Goal: Task Accomplishment & Management: Use online tool/utility

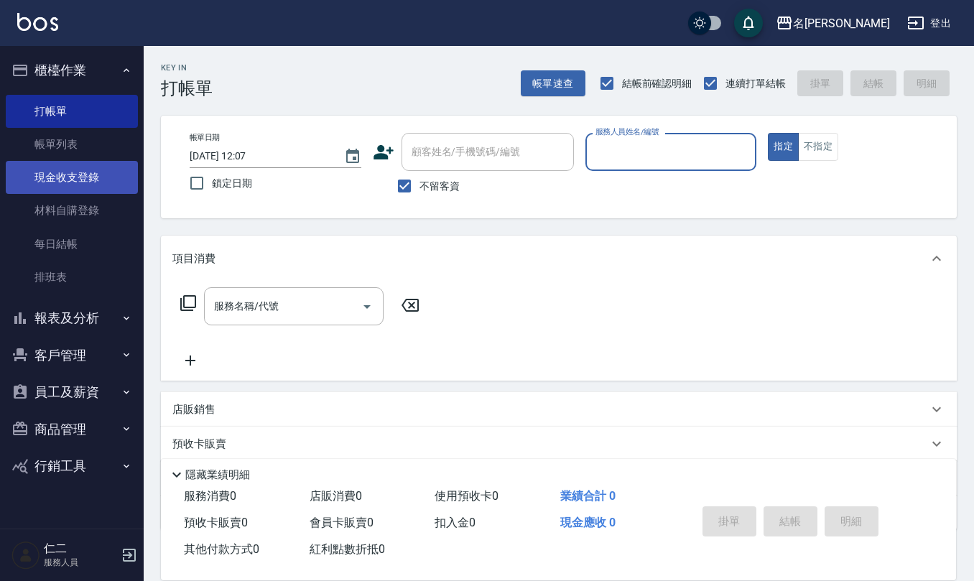
click at [75, 185] on link "現金收支登錄" at bounding box center [72, 177] width 132 height 33
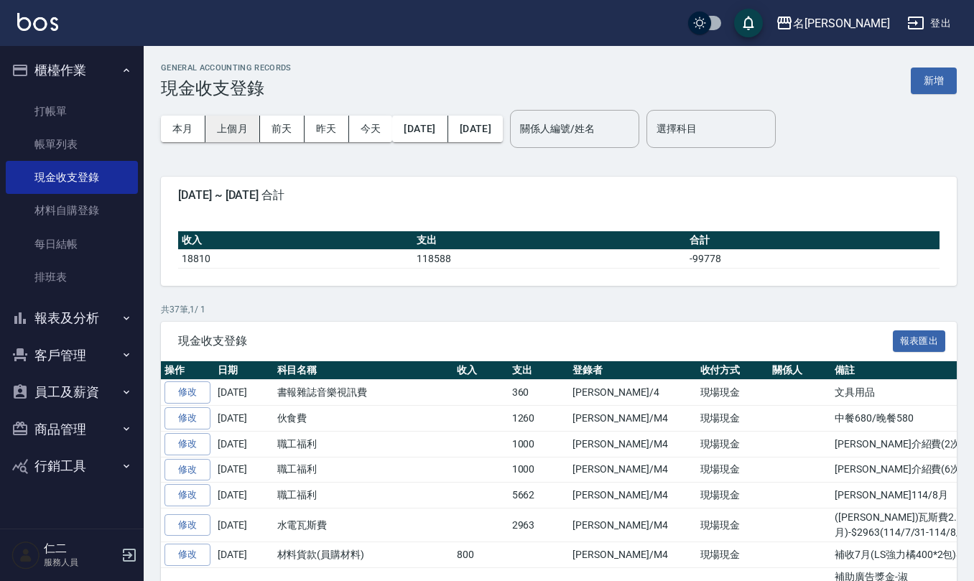
click at [237, 125] on button "上個月" at bounding box center [232, 129] width 55 height 27
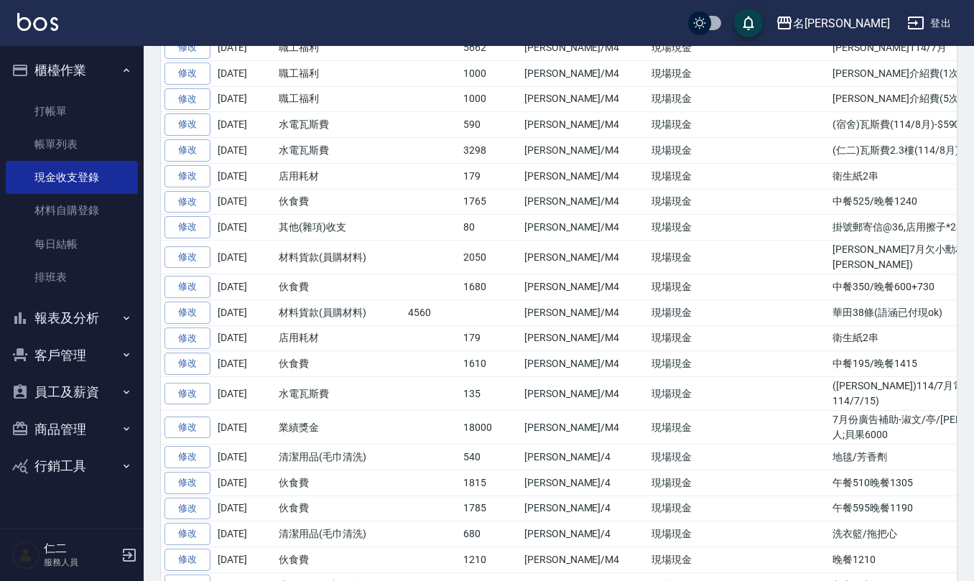
scroll to position [1505, 0]
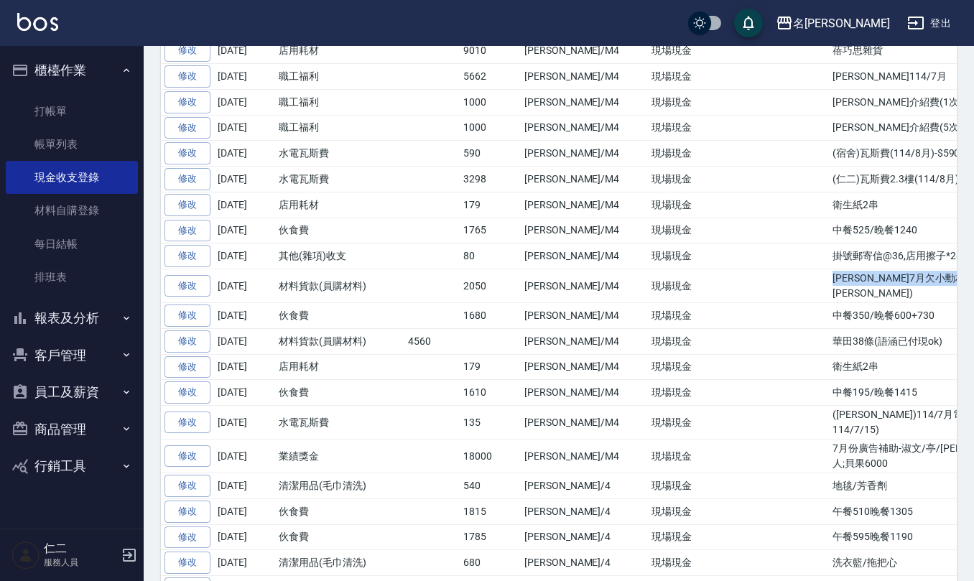
drag, startPoint x: 741, startPoint y: 312, endPoint x: 929, endPoint y: 316, distance: 188.2
click at [929, 303] on td "[PERSON_NAME]7月欠小勳材料費2050(轉帳給[PERSON_NAME])" at bounding box center [962, 286] width 266 height 34
copy td "[PERSON_NAME]7月欠小勳材料費2050(轉帳給[PERSON_NAME])"
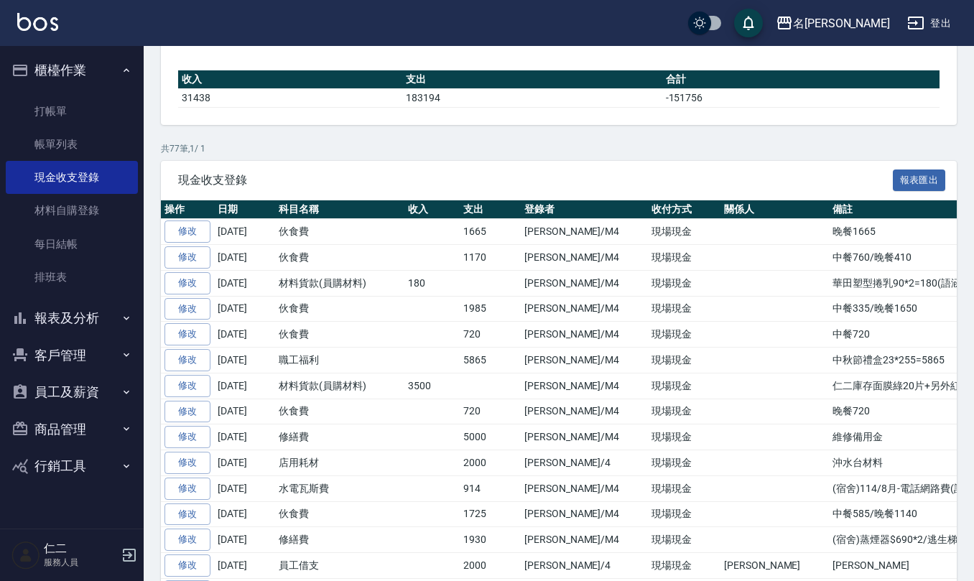
scroll to position [0, 0]
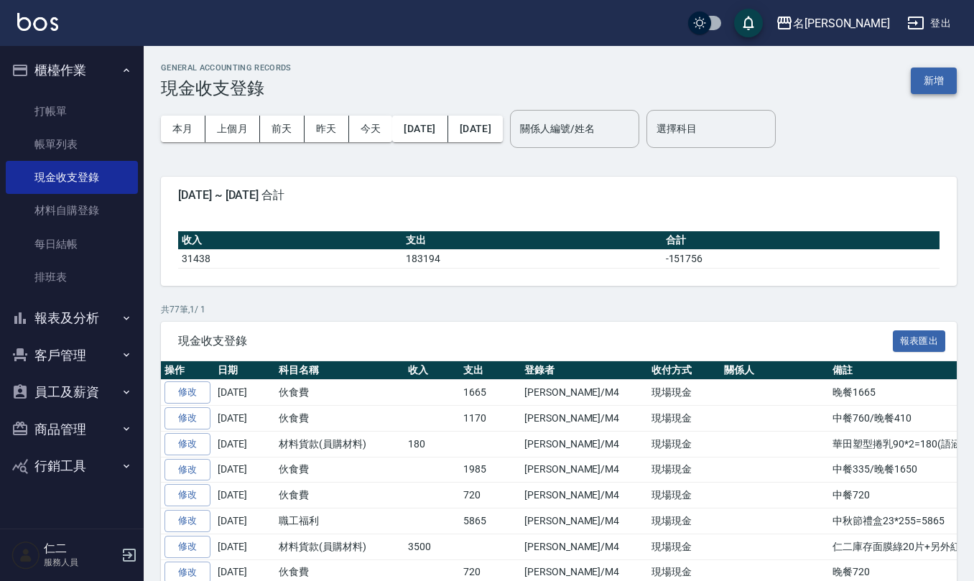
click at [929, 81] on button "新增" at bounding box center [934, 81] width 46 height 27
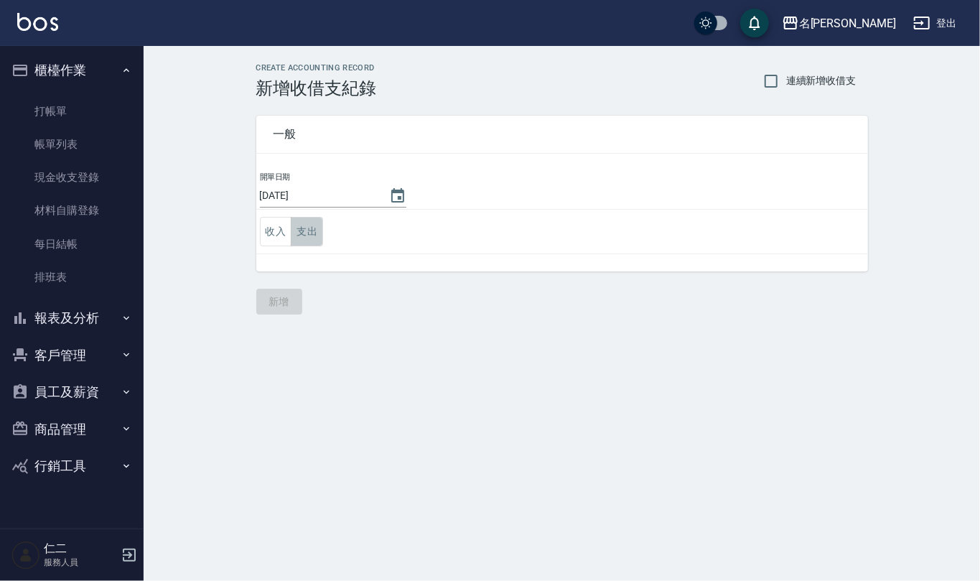
click at [314, 227] on button "支出" at bounding box center [307, 231] width 32 height 29
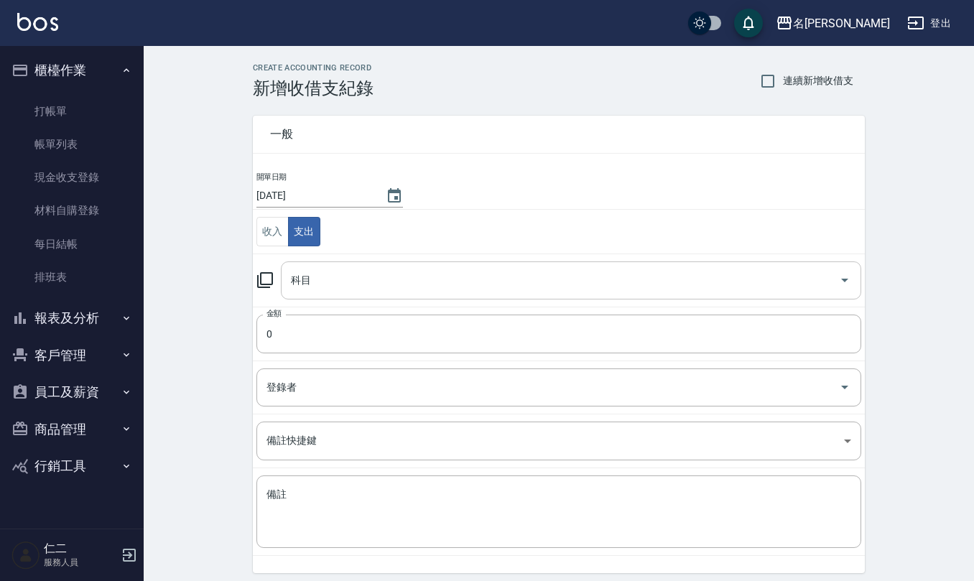
click at [336, 277] on input "科目" at bounding box center [560, 280] width 546 height 25
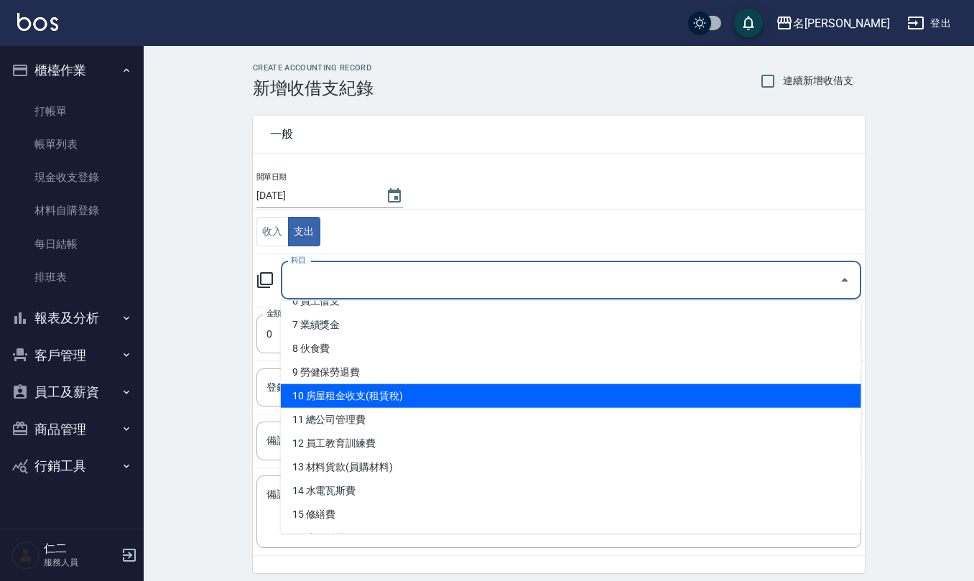
scroll to position [191, 0]
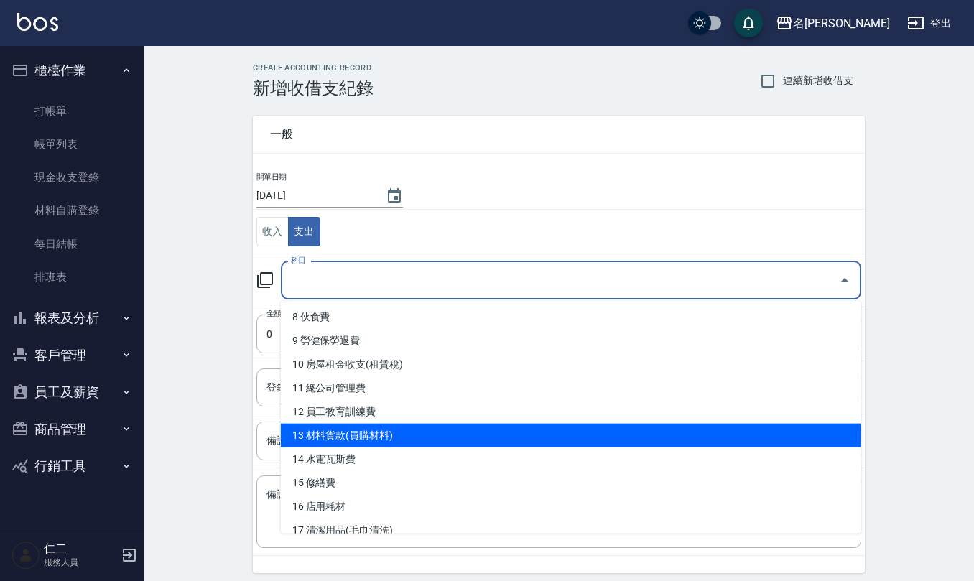
click at [336, 427] on li "13 材料貨款(員購材料)" at bounding box center [571, 436] width 580 height 24
type input "13 材料貨款(員購材料)"
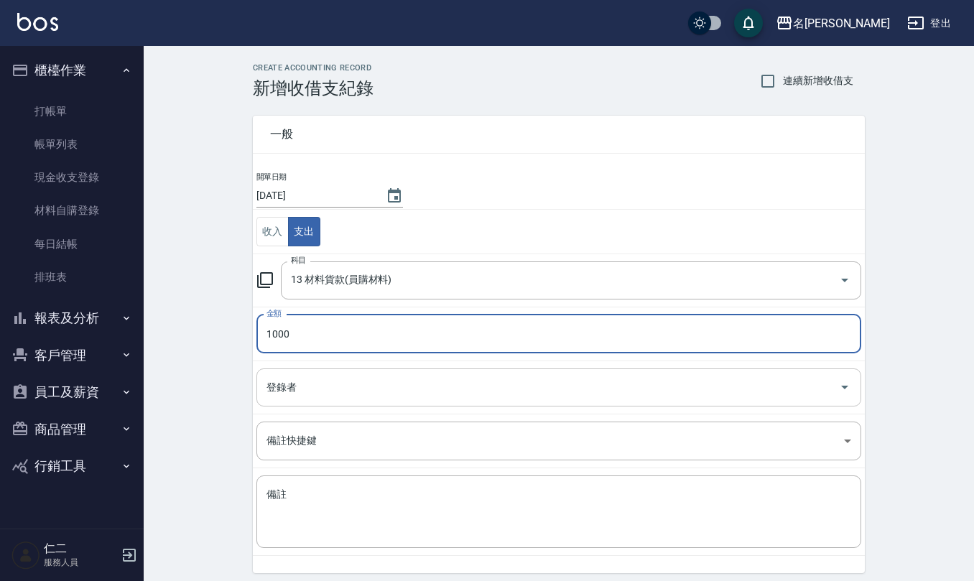
click at [355, 402] on div "登錄者" at bounding box center [558, 387] width 605 height 38
type input "1000"
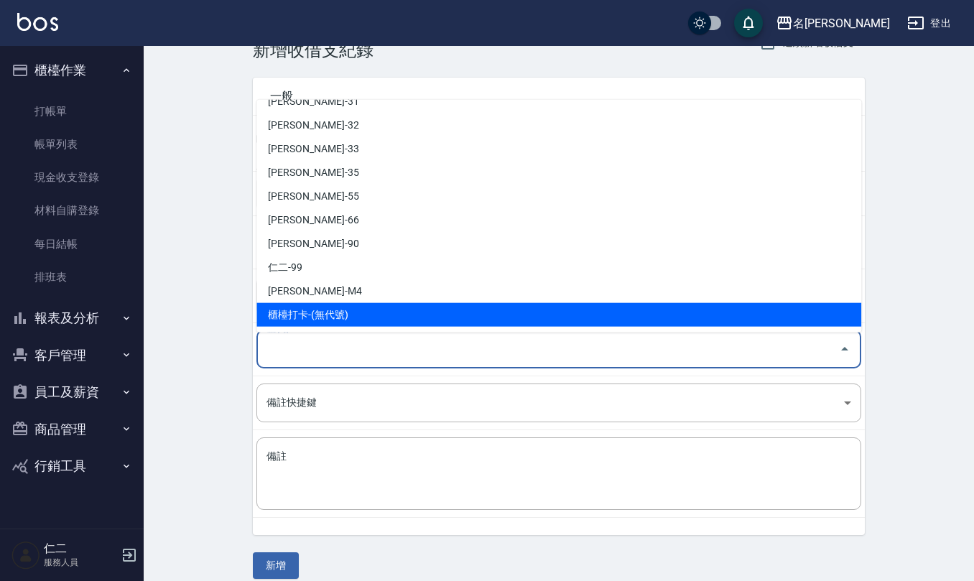
scroll to position [55, 0]
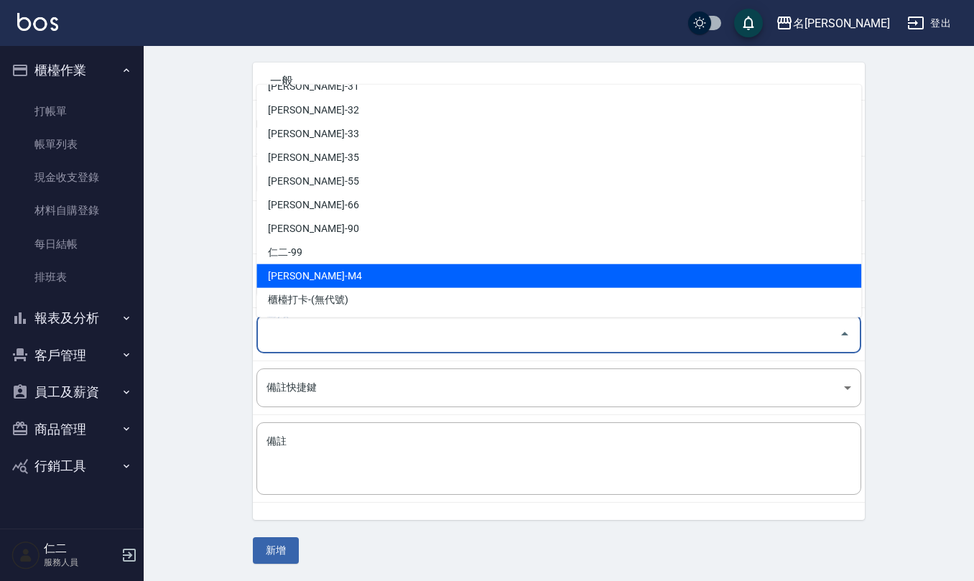
drag, startPoint x: 333, startPoint y: 276, endPoint x: 331, endPoint y: 283, distance: 7.5
click at [334, 277] on li "[PERSON_NAME]-M4" at bounding box center [558, 276] width 605 height 24
type input "[PERSON_NAME]-M4"
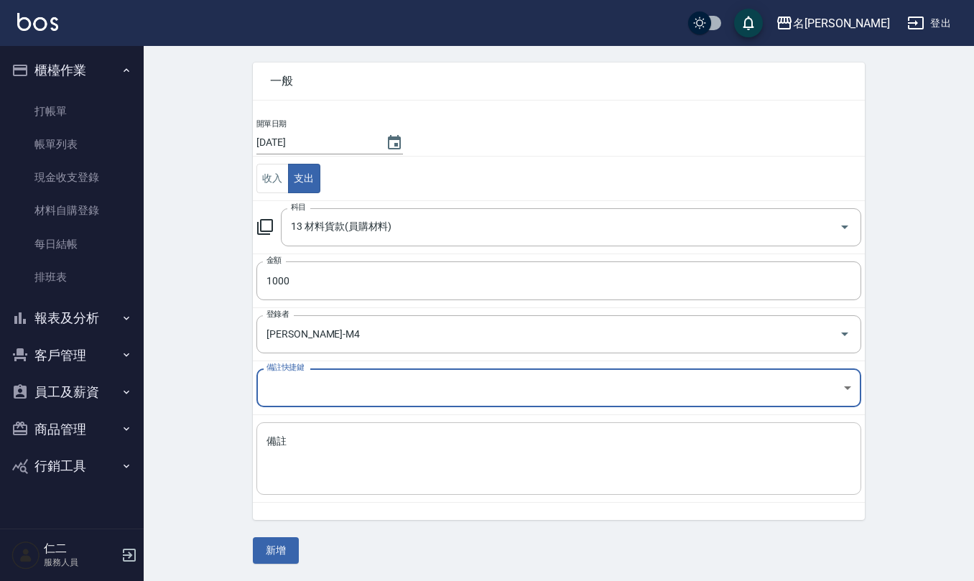
click at [317, 457] on textarea "備註" at bounding box center [558, 458] width 585 height 49
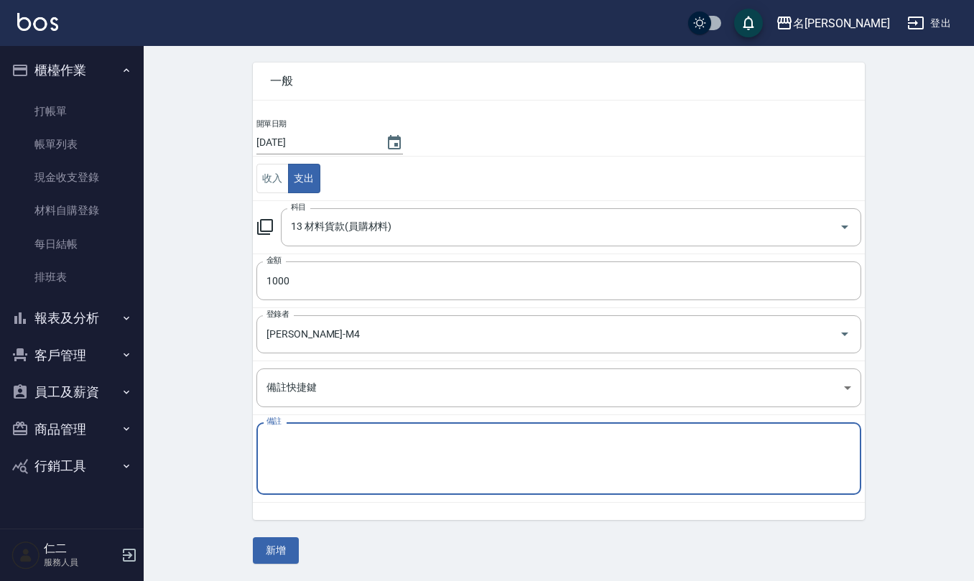
paste textarea "[PERSON_NAME]7月欠小勳材料費2050(轉帳給[PERSON_NAME])"
click at [299, 437] on textarea "[PERSON_NAME]7月欠小勳材料費2050(轉帳給[PERSON_NAME])" at bounding box center [558, 458] width 585 height 49
type textarea "[PERSON_NAME]8月欠小勳材料費1000(轉帳給[PERSON_NAME])"
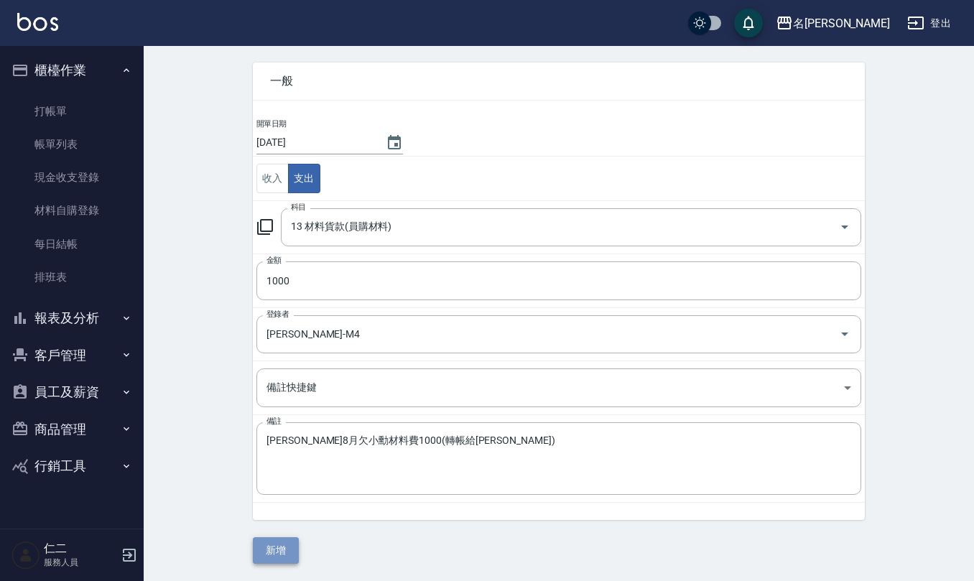
click at [274, 550] on button "新增" at bounding box center [276, 550] width 46 height 27
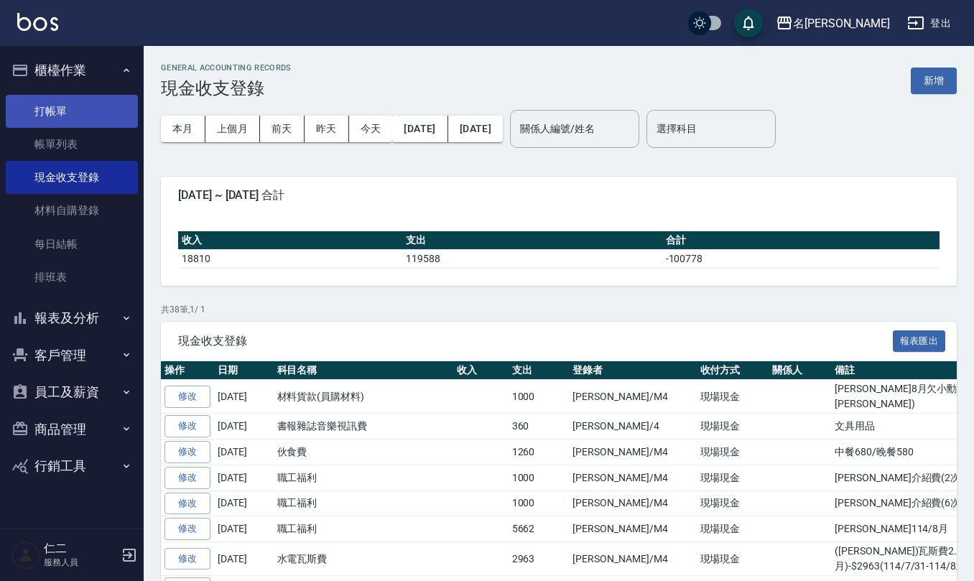
click at [34, 112] on link "打帳單" at bounding box center [72, 111] width 132 height 33
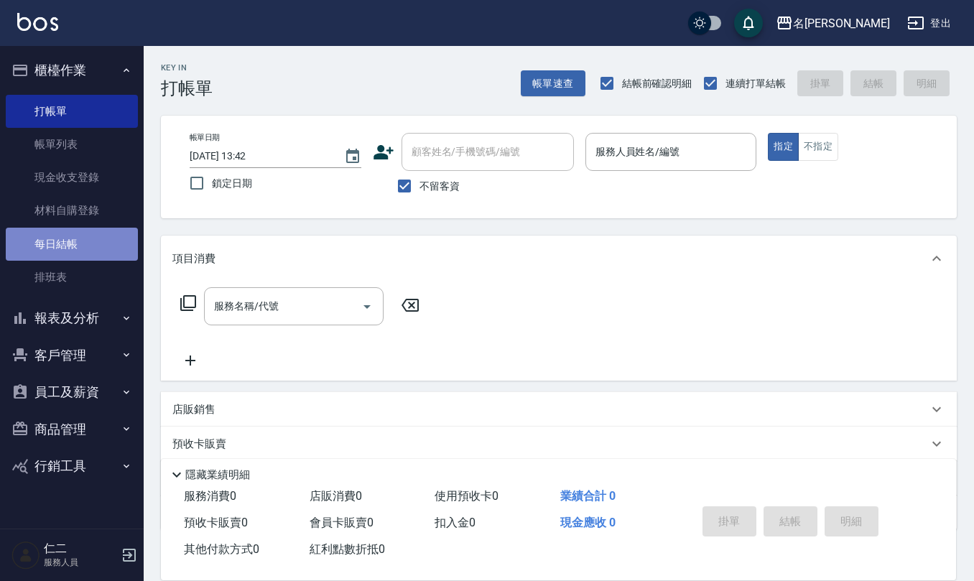
click at [75, 246] on link "每日結帳" at bounding box center [72, 244] width 132 height 33
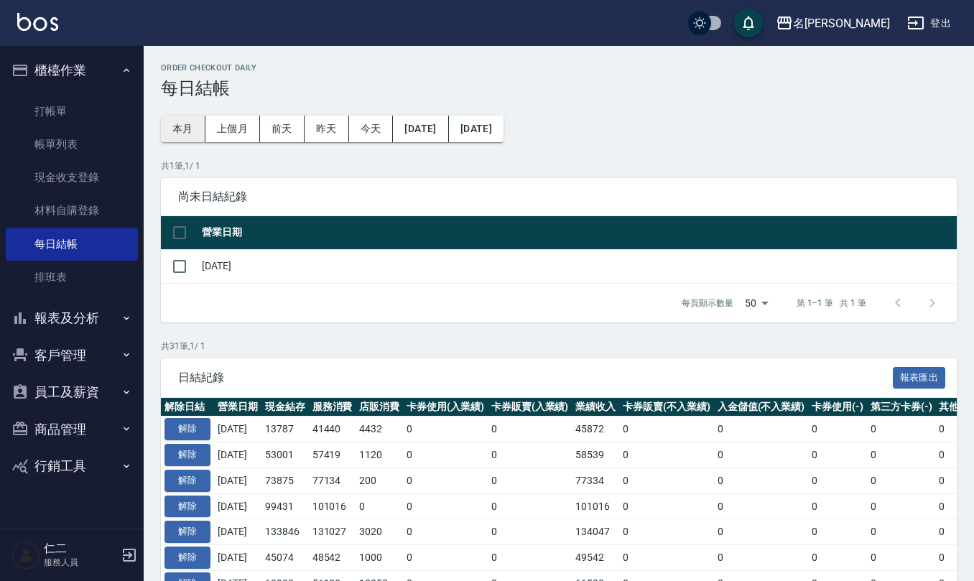
click at [178, 125] on button "本月" at bounding box center [183, 129] width 45 height 27
click at [422, 127] on button "[DATE]" at bounding box center [420, 129] width 55 height 27
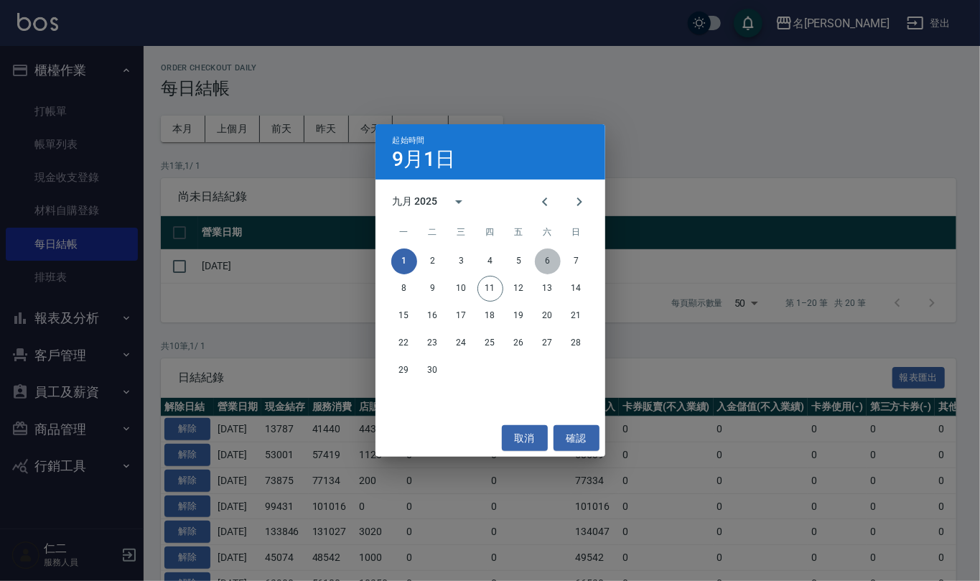
click at [541, 266] on button "6" at bounding box center [548, 261] width 26 height 26
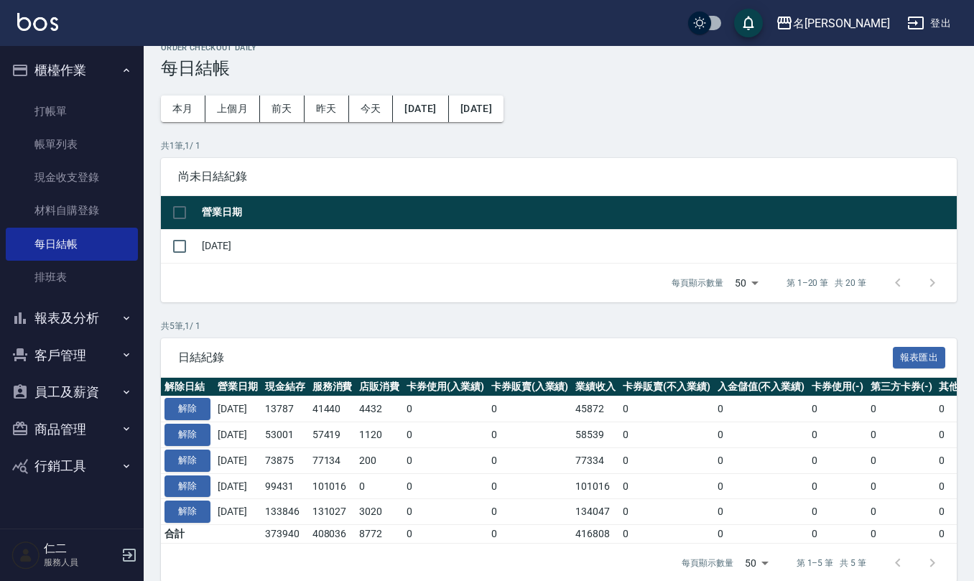
scroll to position [55, 0]
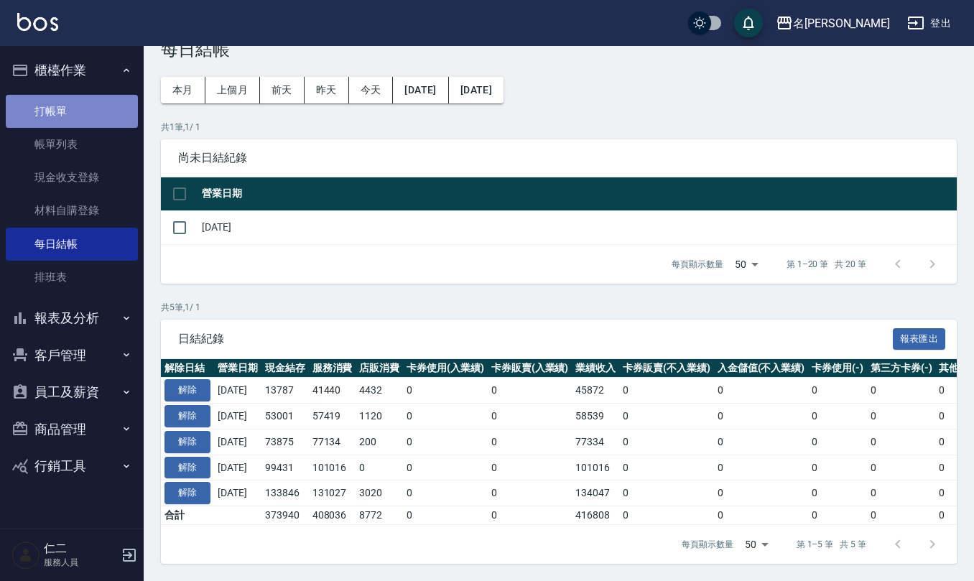
click at [52, 101] on link "打帳單" at bounding box center [72, 111] width 132 height 33
